Goal: Ask a question

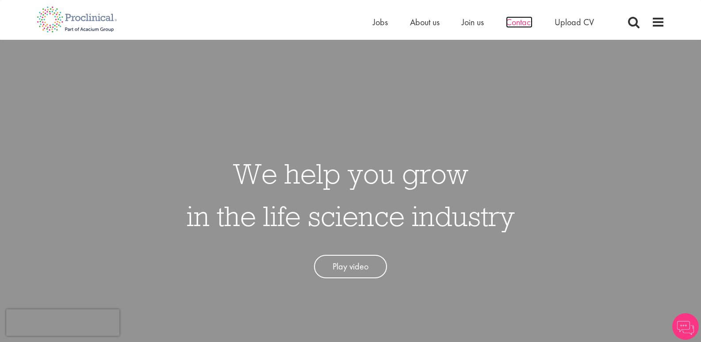
click at [521, 25] on span "Contact" at bounding box center [519, 21] width 27 height 11
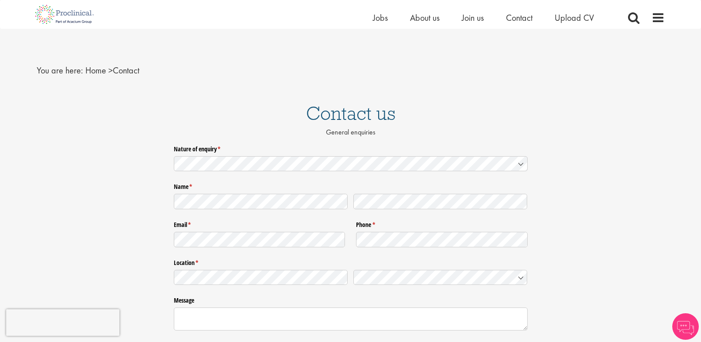
scroll to position [44, 0]
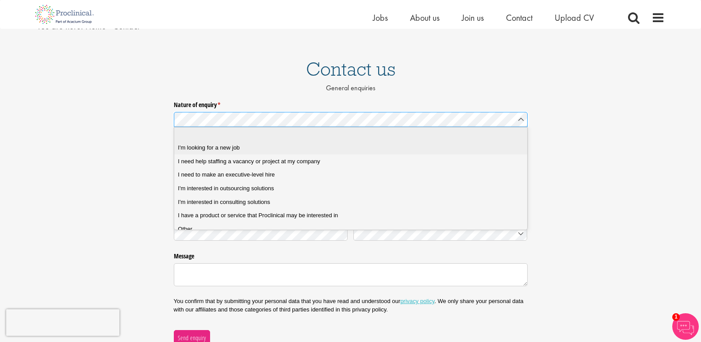
click at [342, 145] on div "I'm looking for a new job" at bounding box center [354, 148] width 352 height 8
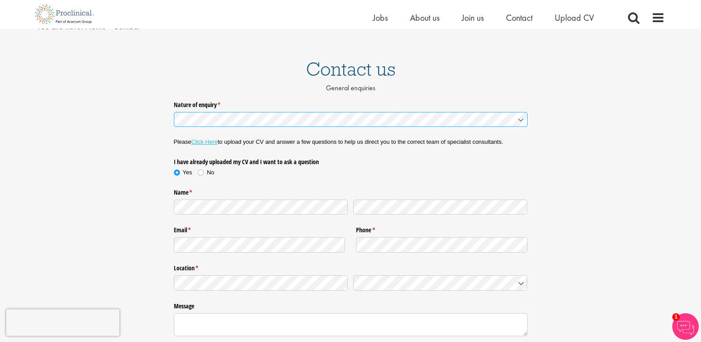
scroll to position [88, 0]
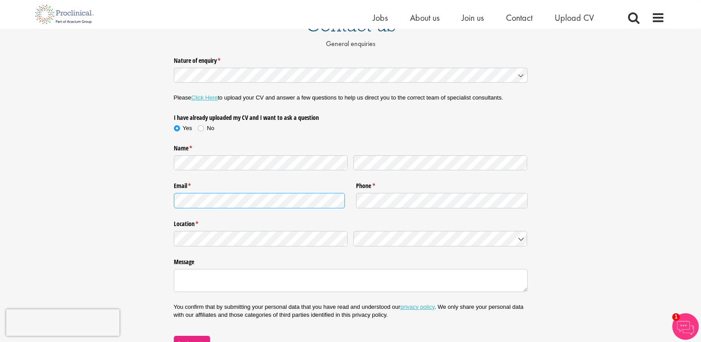
click at [153, 193] on div "Nature of enquiry * (required) Please Click Here to upload your CV and answer a…" at bounding box center [350, 202] width 701 height 298
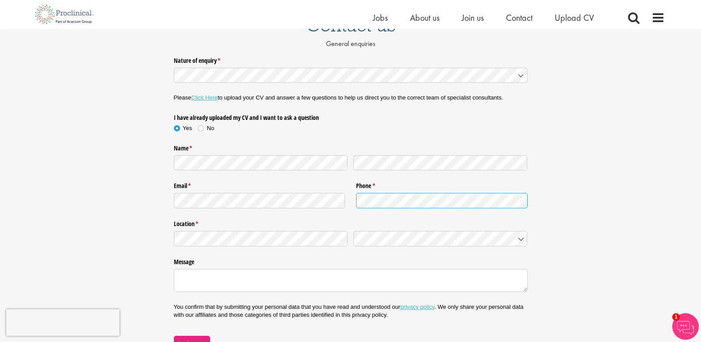
click at [387, 191] on div at bounding box center [442, 199] width 172 height 18
click at [396, 251] on div "Location * (required)" at bounding box center [351, 233] width 354 height 38
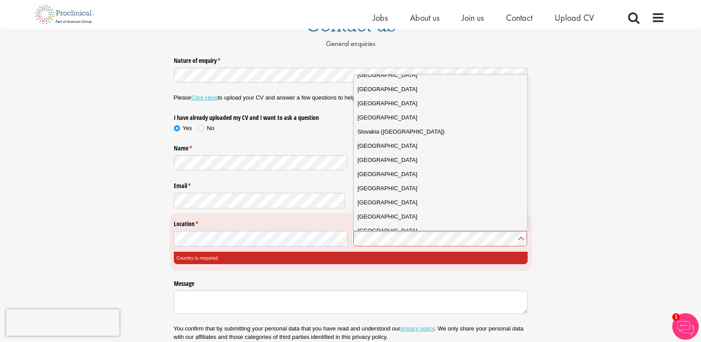
scroll to position [3227, 0]
click at [526, 236] on body "This website uses cookies. By continuing to use this site, you are giving your …" at bounding box center [350, 271] width 701 height 718
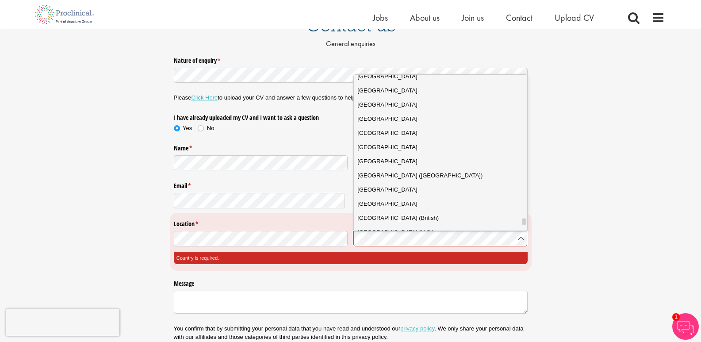
scroll to position [3138, 0]
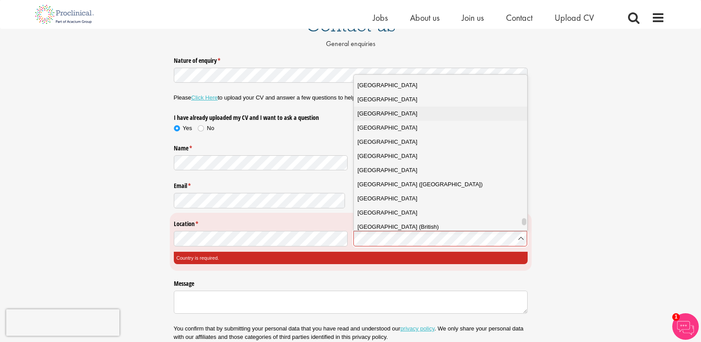
click at [408, 115] on div "[GEOGRAPHIC_DATA]" at bounding box center [443, 113] width 172 height 9
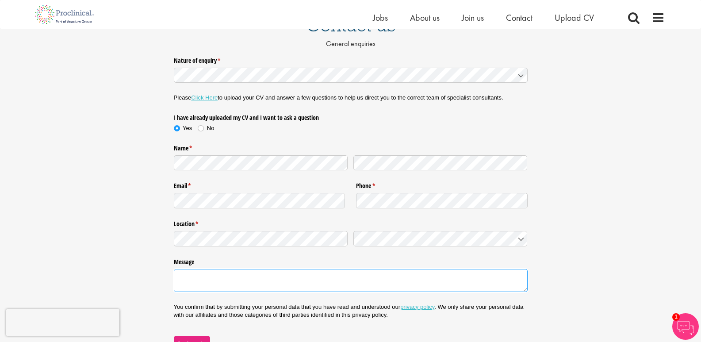
click at [330, 280] on textarea "Message" at bounding box center [351, 280] width 354 height 23
paste textarea "Proclinical Staffing"
type textarea "Proclinical Staffing"
drag, startPoint x: 248, startPoint y: 278, endPoint x: 151, endPoint y: 271, distance: 97.2
click at [151, 271] on div "Nature of enquiry * (required) Please Click Here to upload your CV and answer a…" at bounding box center [350, 202] width 701 height 298
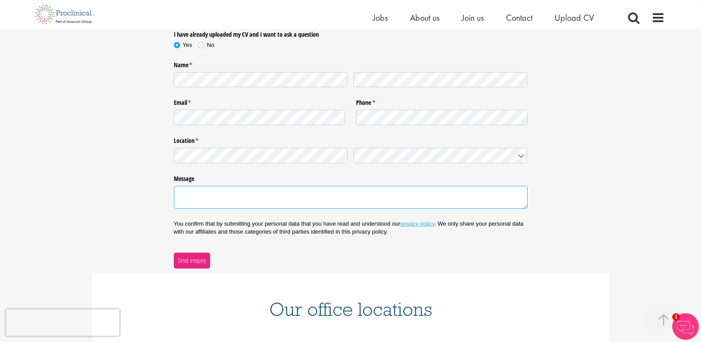
scroll to position [177, 0]
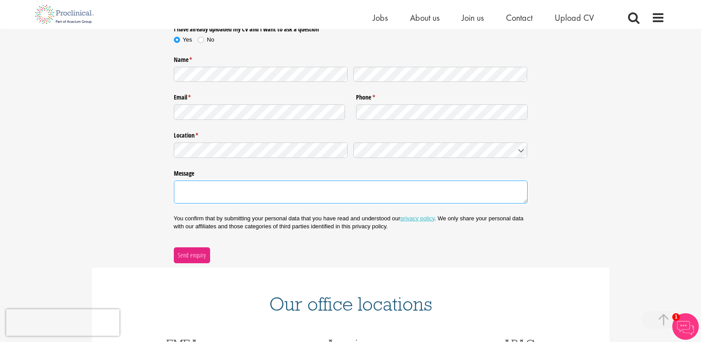
paste textarea "Good morning SRG team, I'm [PERSON_NAME] and I'm looking for volunteering oppor…"
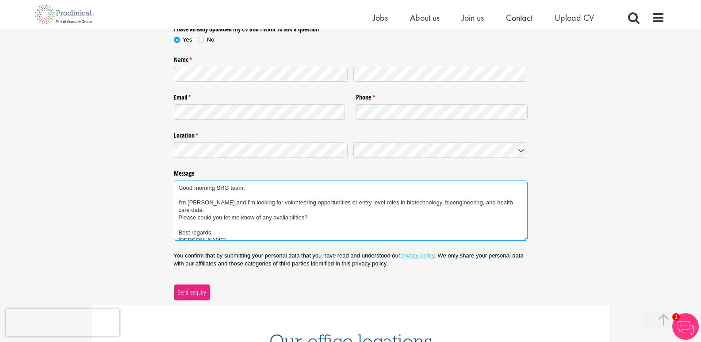
drag, startPoint x: 228, startPoint y: 185, endPoint x: 218, endPoint y: 185, distance: 10.2
click at [218, 185] on textarea "Good morning SRG team, I'm [PERSON_NAME] and I'm looking for volunteering oppor…" at bounding box center [351, 210] width 354 height 60
click at [226, 192] on textarea "Good morning Proclinical team, I'm Kelly and I'm looking for volunteering oppor…" at bounding box center [351, 210] width 354 height 60
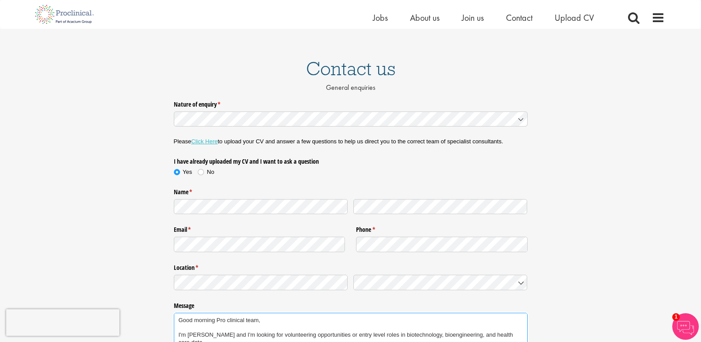
scroll to position [44, 0]
type textarea "Good morning Pro clinical team, I'm [PERSON_NAME] and I'm looking for volunteer…"
click at [203, 141] on link "Click Here" at bounding box center [204, 141] width 27 height 7
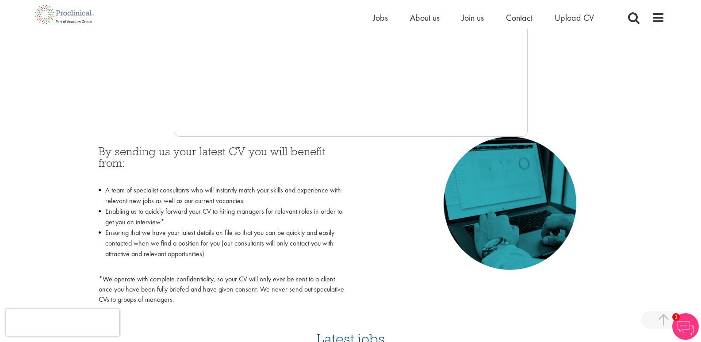
scroll to position [310, 0]
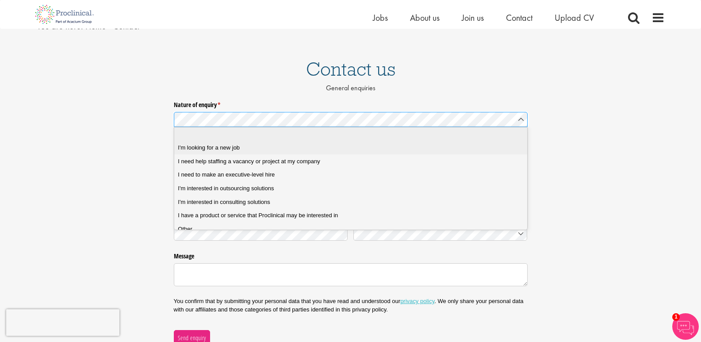
click at [209, 145] on span "I'm looking for a new job" at bounding box center [209, 148] width 62 height 8
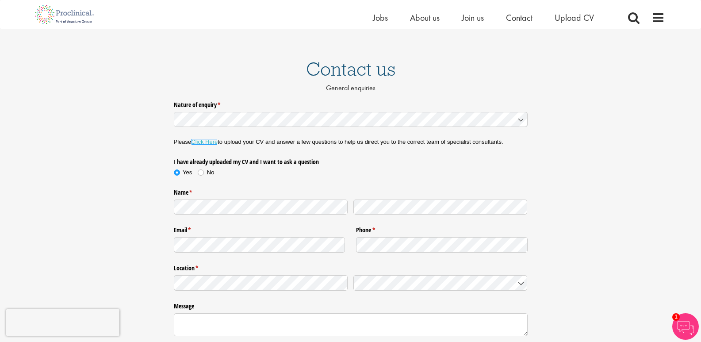
click at [211, 142] on link "Click Here" at bounding box center [204, 141] width 27 height 7
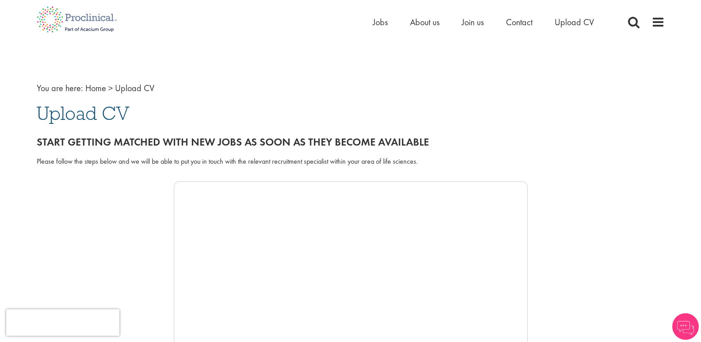
click at [82, 110] on span "Upload CV" at bounding box center [83, 113] width 93 height 24
click at [123, 83] on span "Upload CV" at bounding box center [134, 87] width 39 height 11
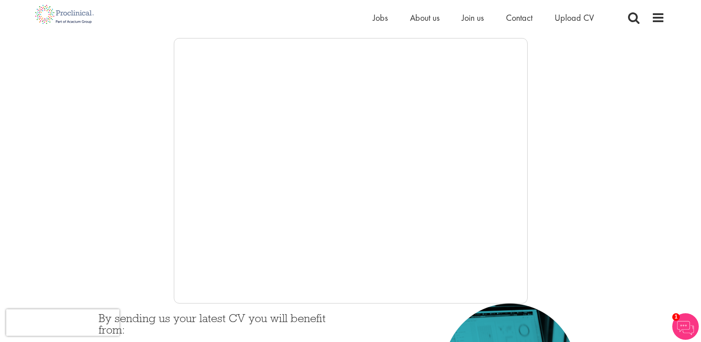
scroll to position [133, 0]
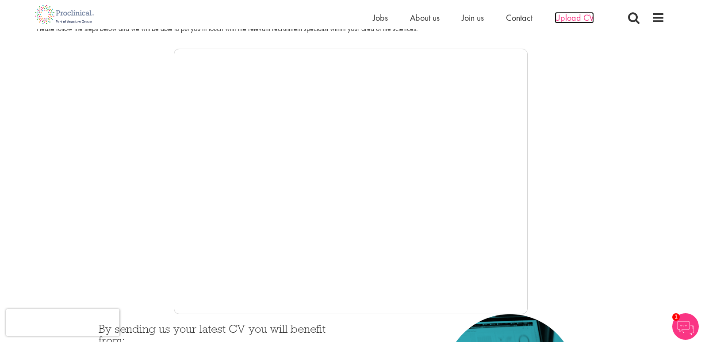
click at [575, 14] on span "Upload CV" at bounding box center [574, 17] width 39 height 11
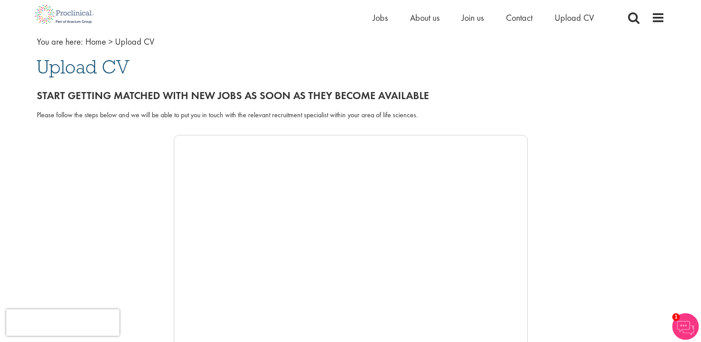
scroll to position [44, 0]
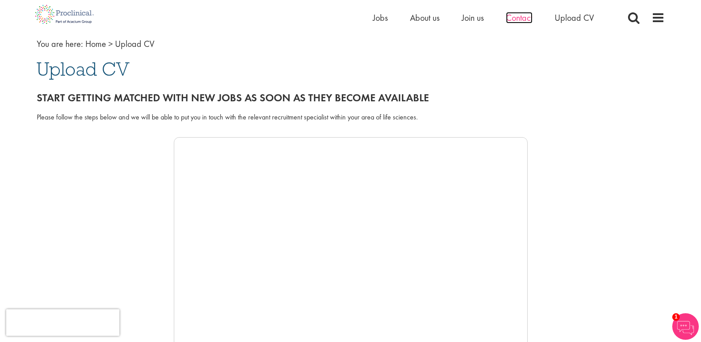
click at [510, 21] on span "Contact" at bounding box center [519, 17] width 27 height 11
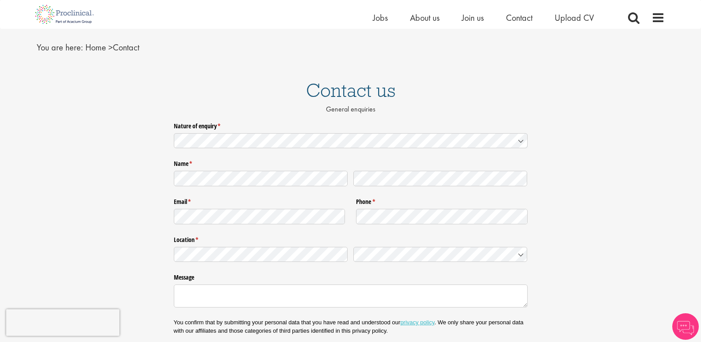
scroll to position [44, 0]
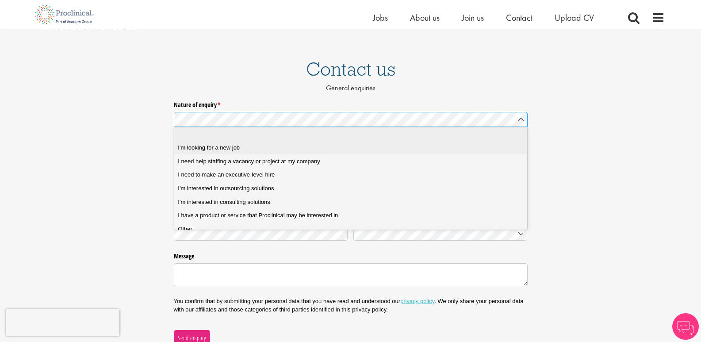
click at [274, 149] on div "I'm looking for a new job" at bounding box center [354, 148] width 352 height 8
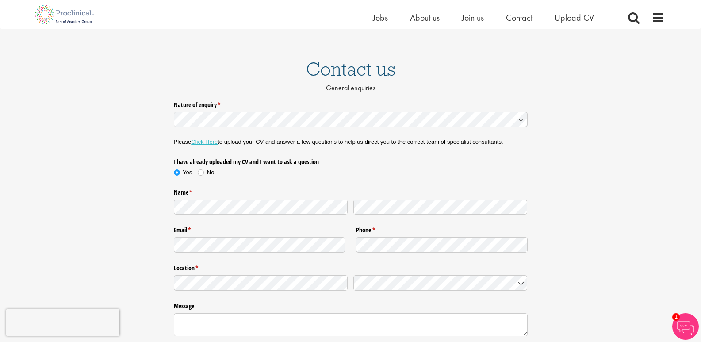
drag, startPoint x: 319, startPoint y: 169, endPoint x: 335, endPoint y: 296, distance: 127.9
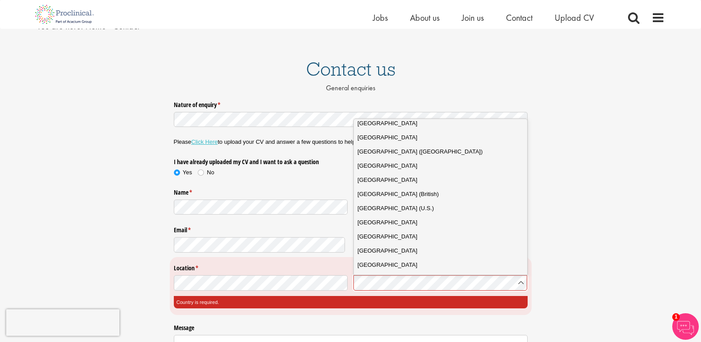
scroll to position [3227, 0]
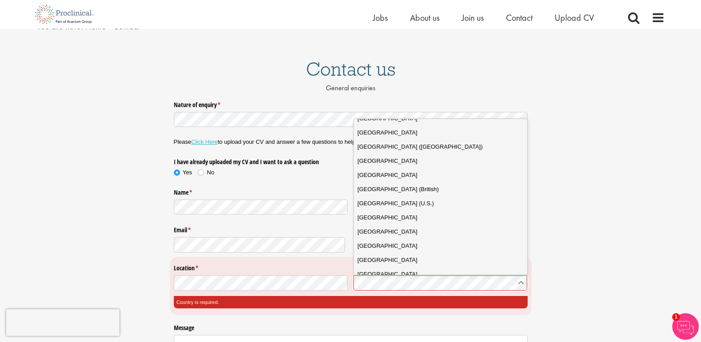
drag, startPoint x: 523, startPoint y: 138, endPoint x: 494, endPoint y: 226, distance: 92.5
click at [528, 279] on body "This website uses cookies. By continuing to use this site, you are giving your …" at bounding box center [350, 315] width 701 height 718
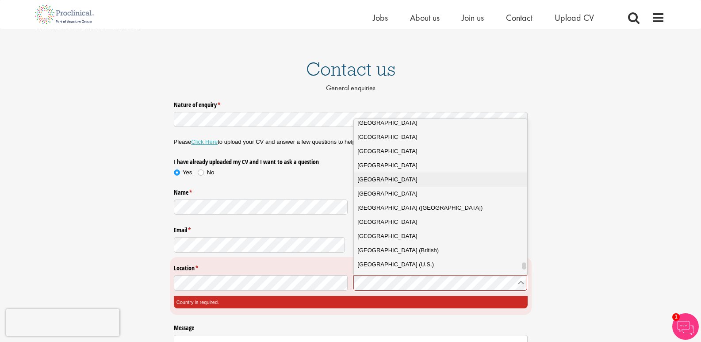
scroll to position [3138, 0]
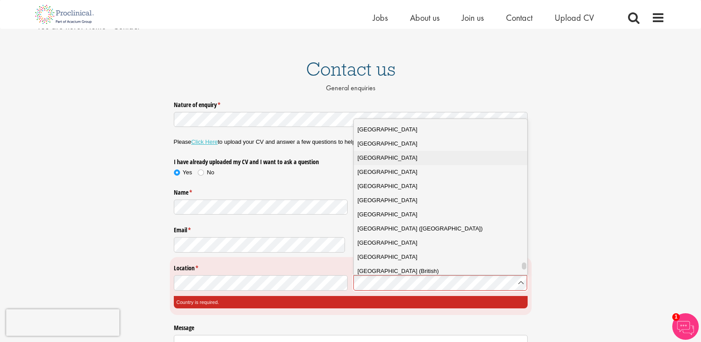
click at [406, 158] on div "[GEOGRAPHIC_DATA]" at bounding box center [443, 157] width 172 height 9
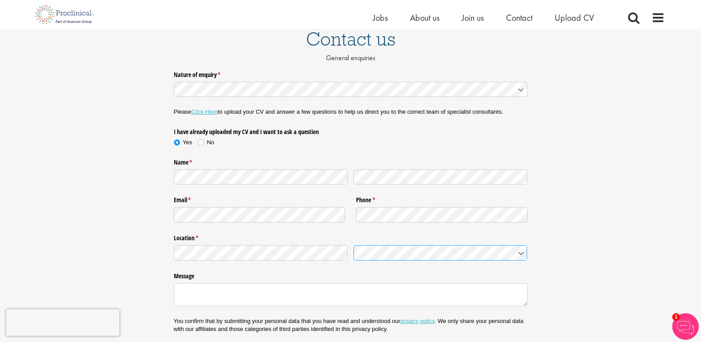
scroll to position [133, 0]
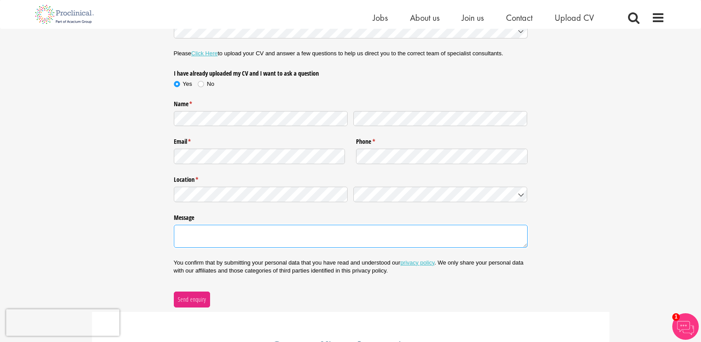
paste textarea "Good morning SRG team, I'm [PERSON_NAME] and I'm looking for volunteering oppor…"
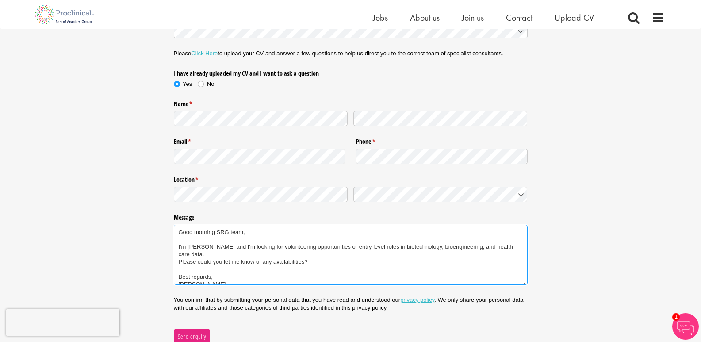
drag, startPoint x: 230, startPoint y: 232, endPoint x: 218, endPoint y: 234, distance: 12.1
click at [218, 234] on textarea "Good morning SRG team, I'm [PERSON_NAME] and I'm looking for volunteering oppor…" at bounding box center [351, 255] width 354 height 60
click at [501, 244] on textarea "Good morning Pro clinical team, I'm [PERSON_NAME] and I'm looking for volunteer…" at bounding box center [351, 255] width 354 height 60
click at [504, 248] on textarea "Good morning Pro clinical team, I'm [PERSON_NAME] and I'm looking for volunteer…" at bounding box center [351, 255] width 354 height 60
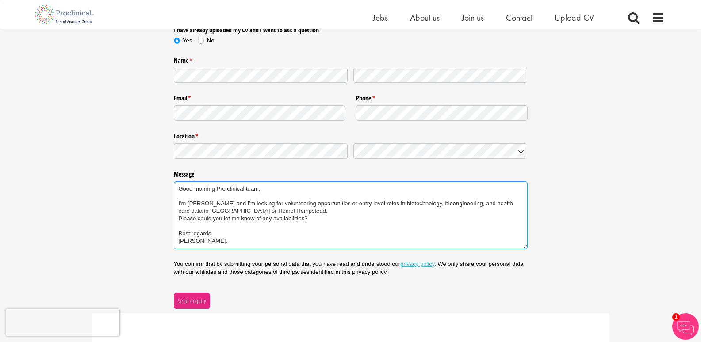
scroll to position [177, 0]
type textarea "Good morning Pro clinical team, I'm [PERSON_NAME] and I'm looking for volunteer…"
click at [198, 295] on span "Send enquiry" at bounding box center [191, 300] width 29 height 10
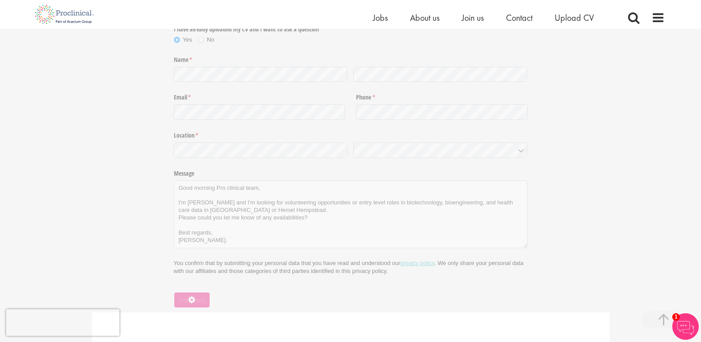
scroll to position [83, 0]
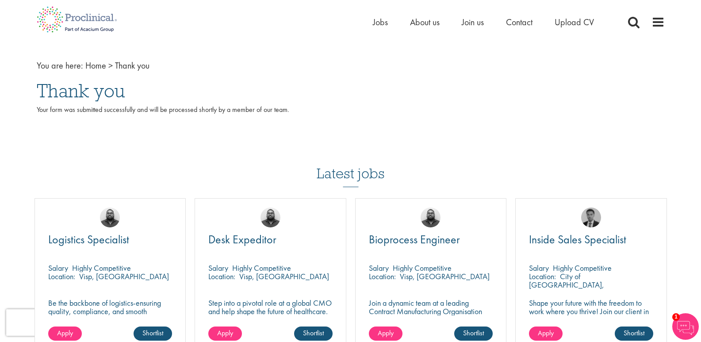
scroll to position [44, 0]
